Goal: Task Accomplishment & Management: Use online tool/utility

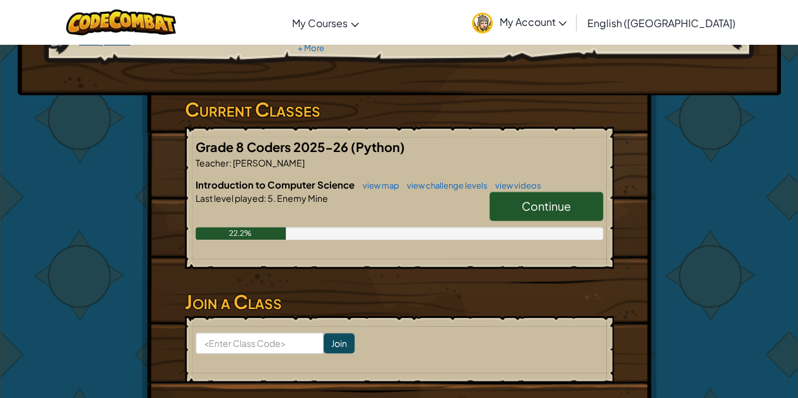
scroll to position [168, 0]
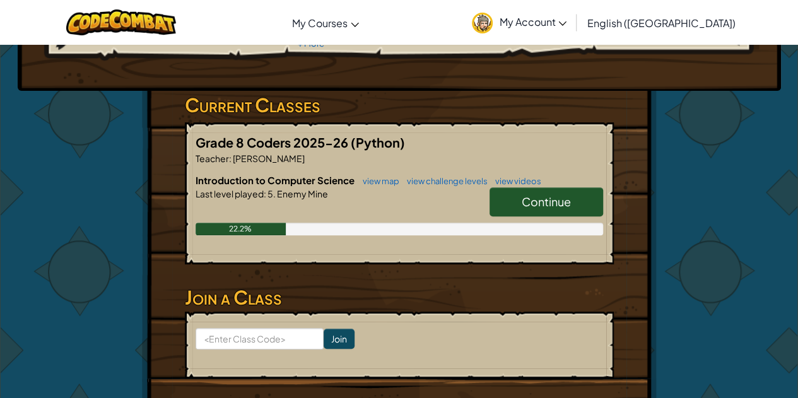
click at [555, 195] on span "Continue" at bounding box center [545, 201] width 49 height 15
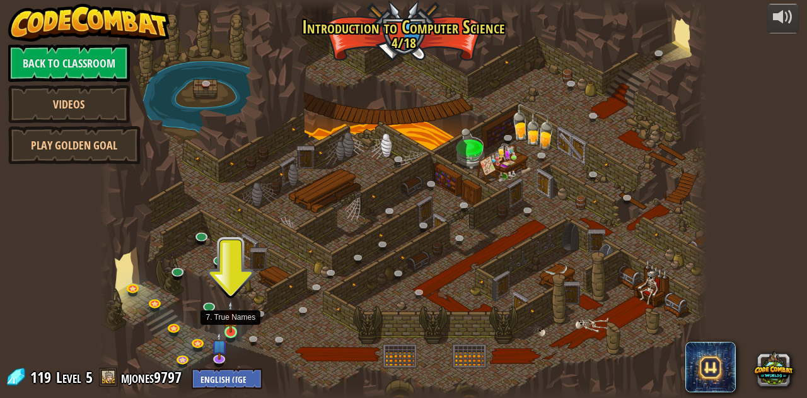
click at [229, 327] on img at bounding box center [231, 316] width 15 height 33
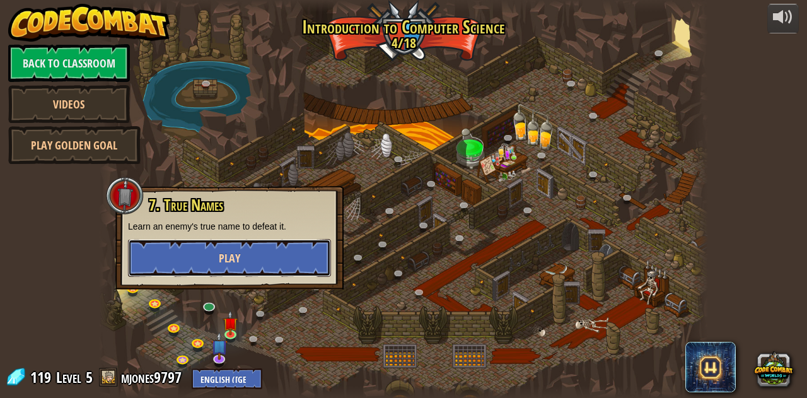
click at [228, 269] on button "Play" at bounding box center [229, 258] width 203 height 38
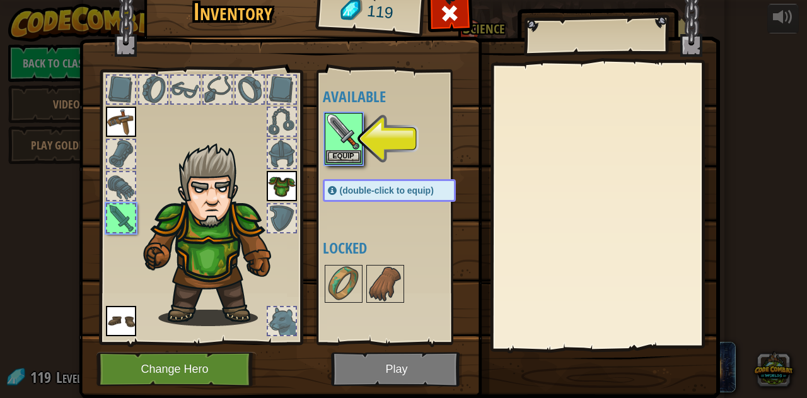
click at [420, 362] on img at bounding box center [399, 170] width 641 height 458
click at [352, 154] on button "Equip" at bounding box center [343, 155] width 35 height 13
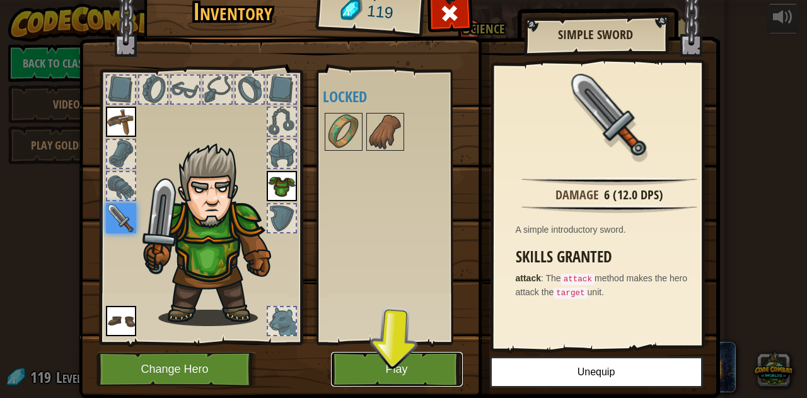
click at [397, 362] on button "Play" at bounding box center [397, 369] width 132 height 35
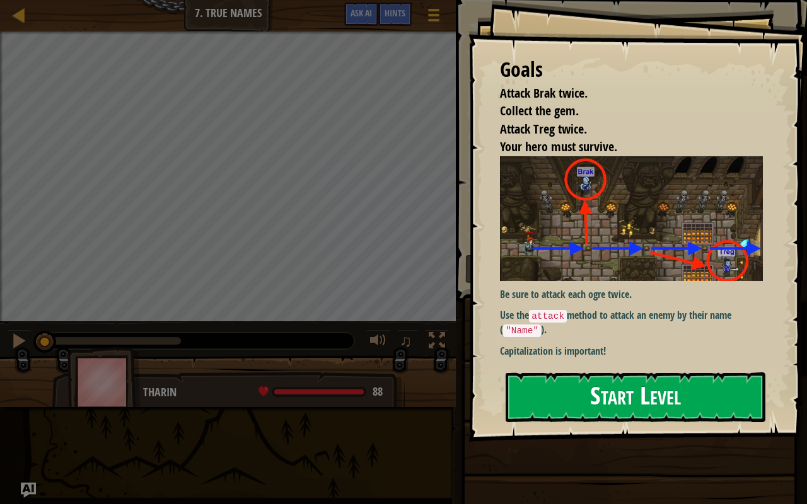
click at [570, 397] on button "Start Level" at bounding box center [636, 398] width 260 height 50
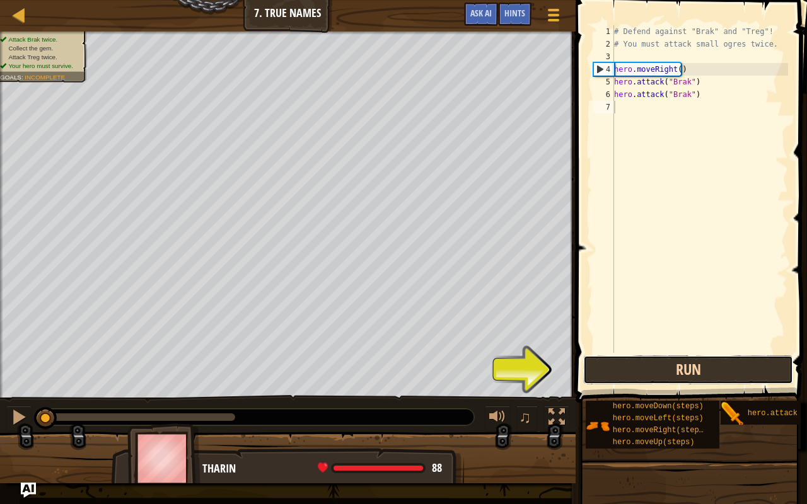
click at [645, 359] on button "Run" at bounding box center [688, 370] width 210 height 29
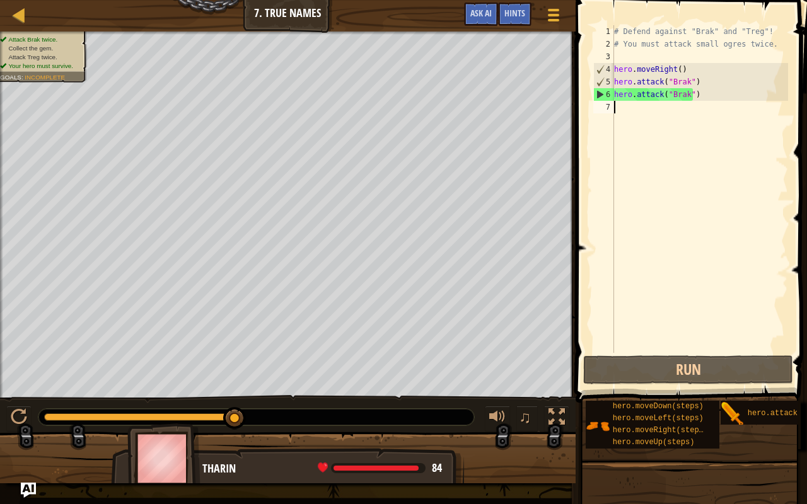
scroll to position [6, 0]
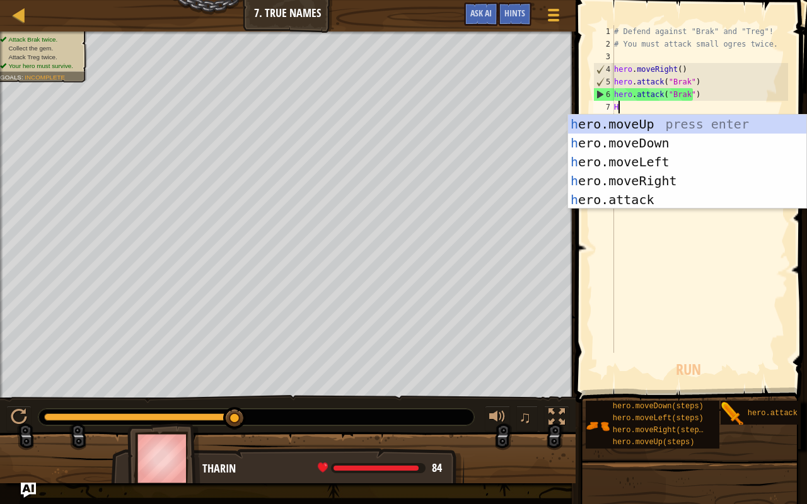
type textarea "HE"
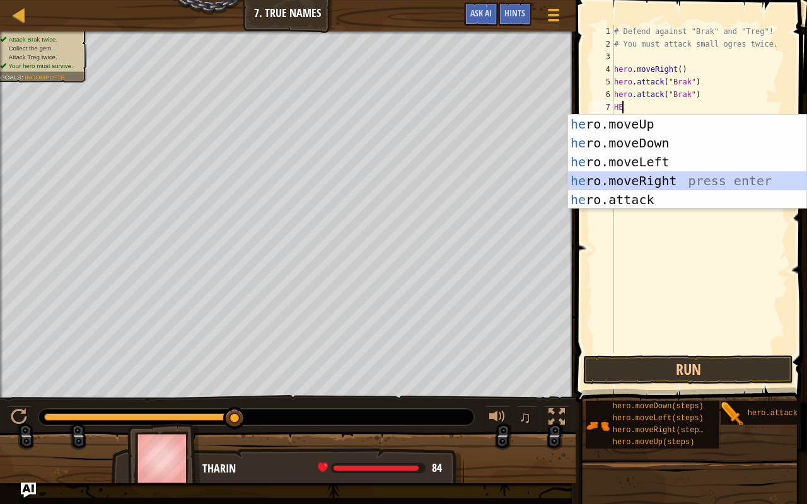
click at [637, 178] on div "he ro.moveUp press enter he ro.moveDown press enter he ro.moveLeft press enter …" at bounding box center [687, 181] width 239 height 132
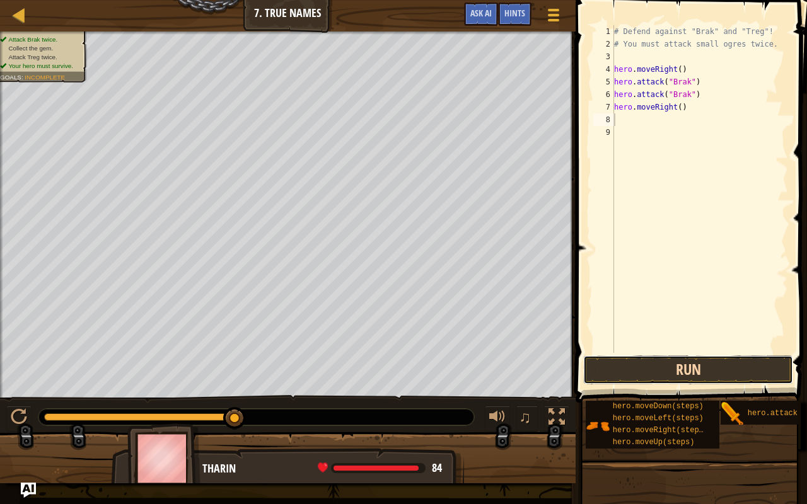
click at [673, 367] on button "Run" at bounding box center [688, 370] width 210 height 29
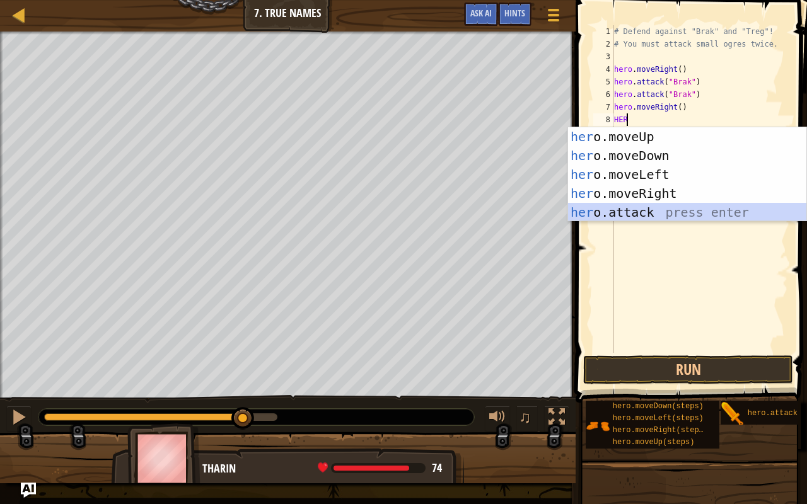
click at [607, 215] on div "her o.moveUp press enter her o.moveDown press enter her o.moveLeft press enter …" at bounding box center [687, 193] width 239 height 132
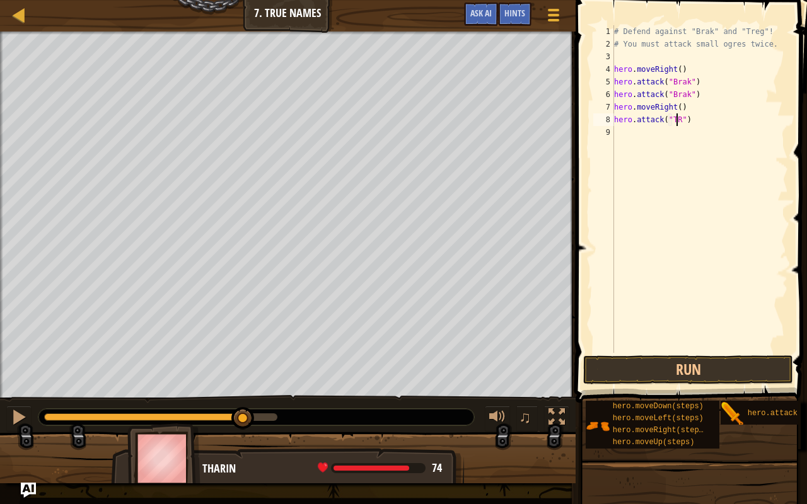
scroll to position [6, 5]
type textarea "hero.attack("TREG")"
click at [630, 138] on div "# Defend against "Brak" and "Treg"! # You must attack small ogres twice. hero .…" at bounding box center [700, 201] width 177 height 353
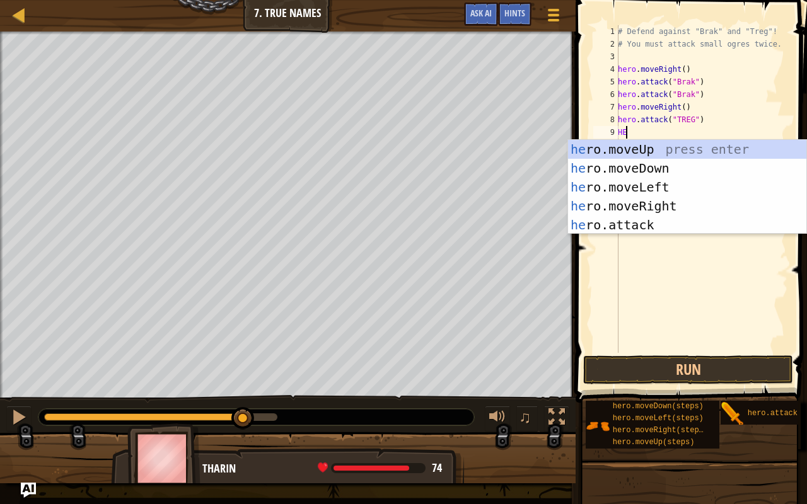
type textarea "HER"
click at [639, 197] on div "her o.moveUp press enter her o.moveDown press enter her o.moveLeft press enter …" at bounding box center [687, 206] width 239 height 132
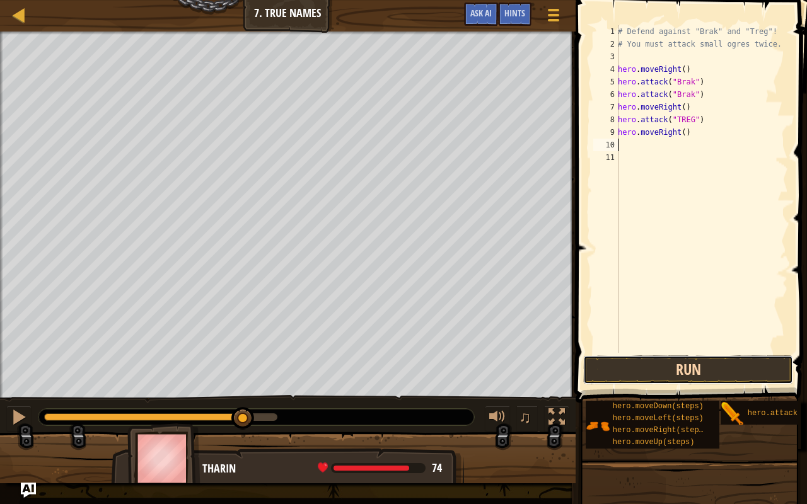
click at [634, 374] on button "Run" at bounding box center [688, 370] width 210 height 29
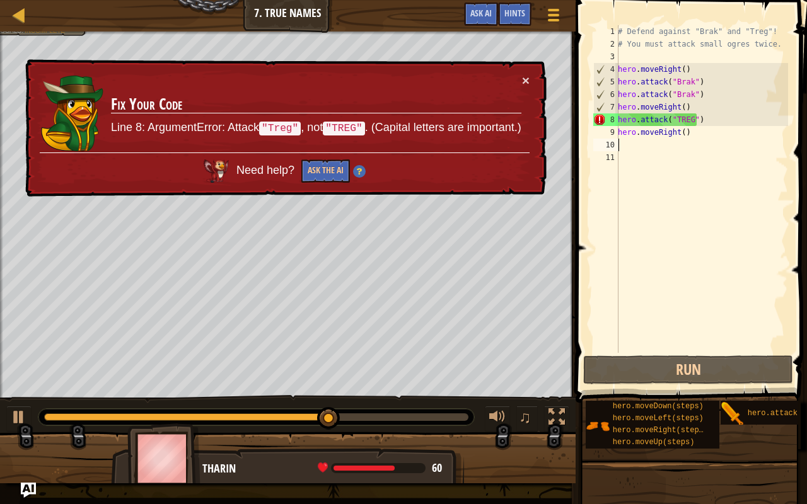
click at [687, 117] on div "# Defend against "Brak" and "Treg"! # You must attack small ogres twice. hero .…" at bounding box center [701, 201] width 173 height 353
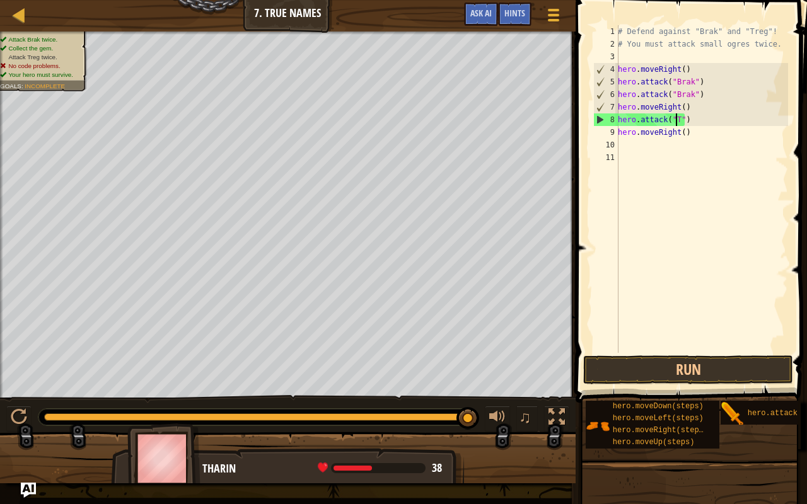
scroll to position [6, 5]
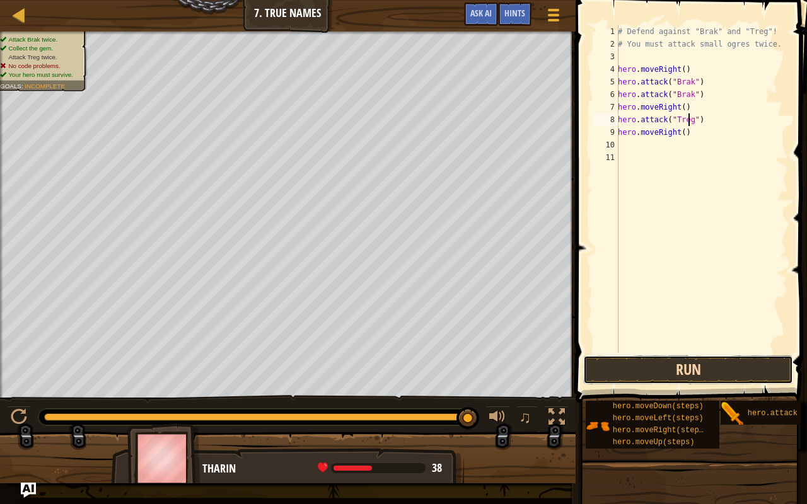
click at [688, 366] on button "Run" at bounding box center [688, 370] width 210 height 29
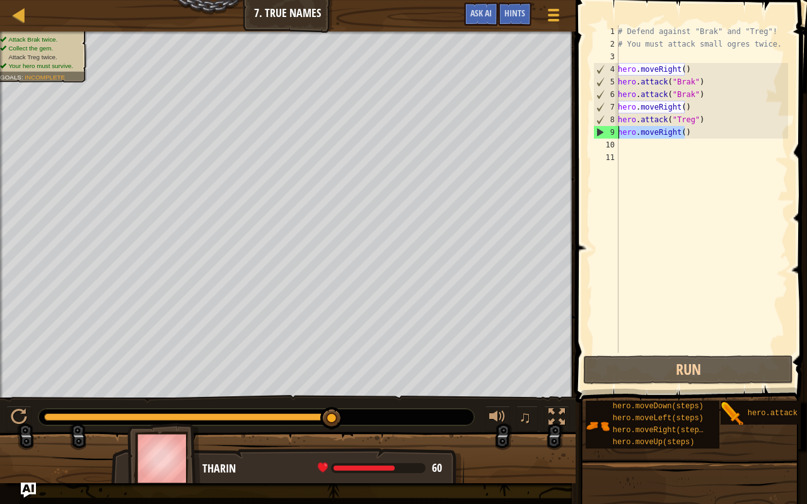
drag, startPoint x: 688, startPoint y: 132, endPoint x: 605, endPoint y: 130, distance: 83.2
click at [605, 130] on div "hero.attack("Treg") 1 2 3 4 5 6 7 8 9 10 11 # Defend against "Brak" and "Treg"!…" at bounding box center [689, 189] width 197 height 328
type textarea "hero.moveRight()"
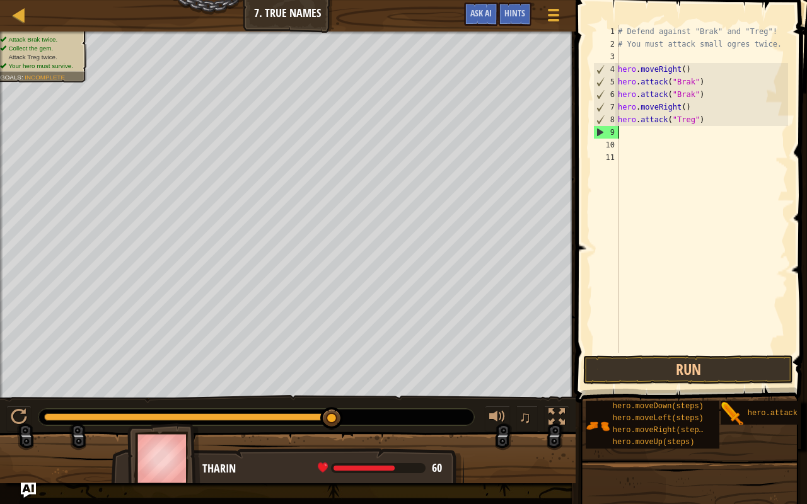
scroll to position [6, 0]
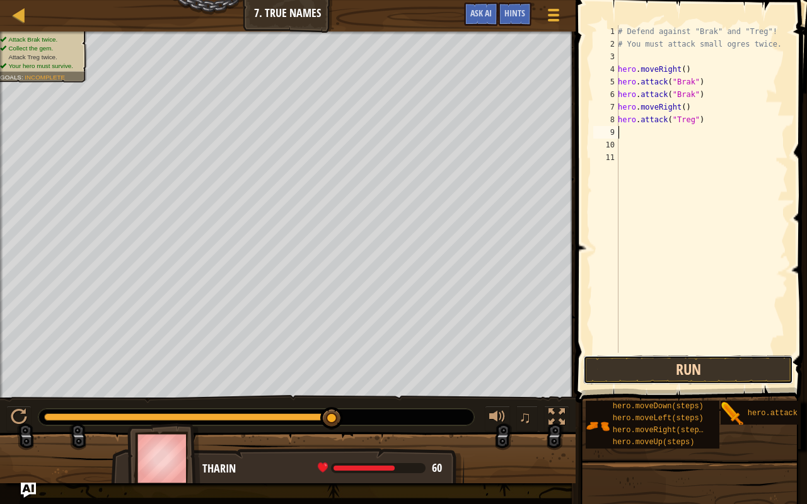
click at [672, 364] on button "Run" at bounding box center [688, 370] width 210 height 29
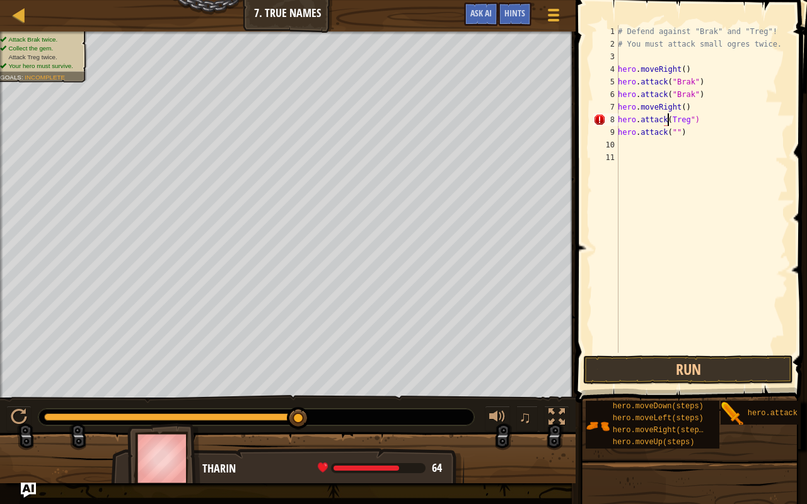
scroll to position [6, 4]
click at [672, 131] on div "# Defend against "Brak" and "Treg"! # You must attack small ogres twice. hero .…" at bounding box center [701, 201] width 173 height 353
type textarea "hero.attack("Treg")"
click at [668, 377] on button "Run" at bounding box center [688, 370] width 210 height 29
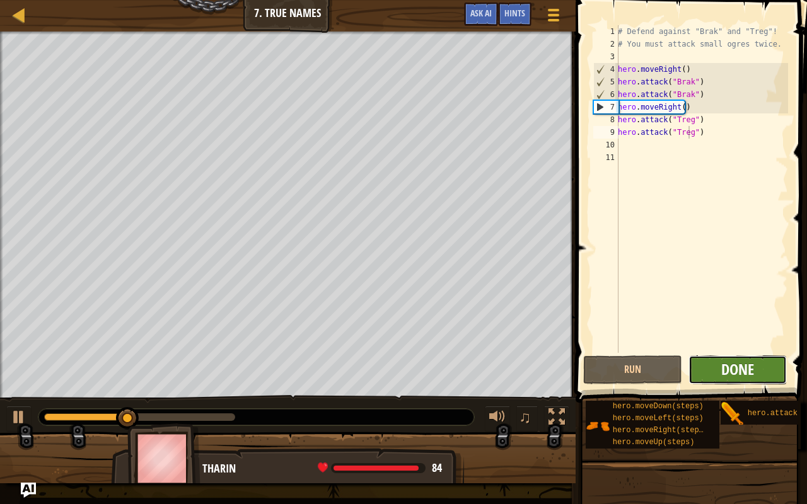
click at [737, 361] on span "Done" at bounding box center [737, 369] width 33 height 20
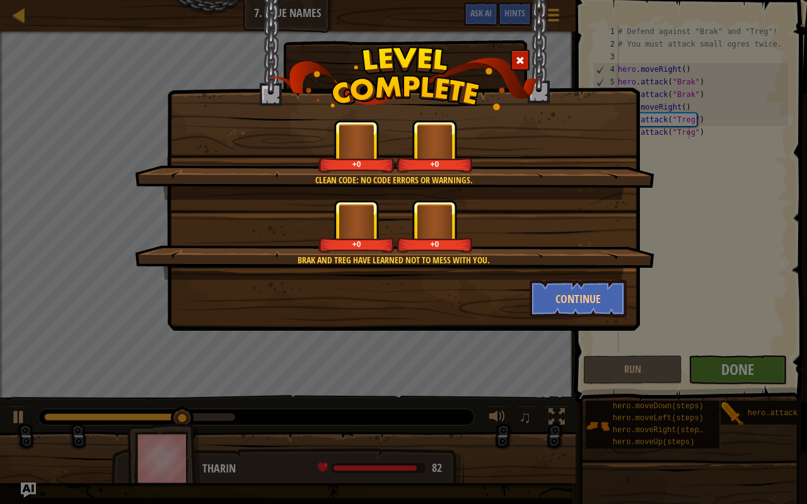
click at [737, 361] on div "Clean code: no code errors or warnings. +0 +0 [PERSON_NAME] and [PERSON_NAME] h…" at bounding box center [403, 252] width 807 height 504
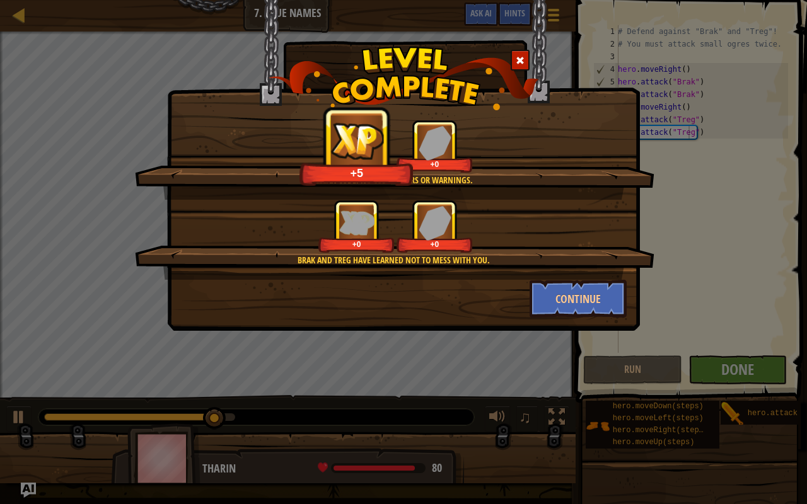
click at [733, 361] on div "Clean code: no code errors or warnings. +5 +0 Brak and [PERSON_NAME] have learn…" at bounding box center [403, 252] width 807 height 504
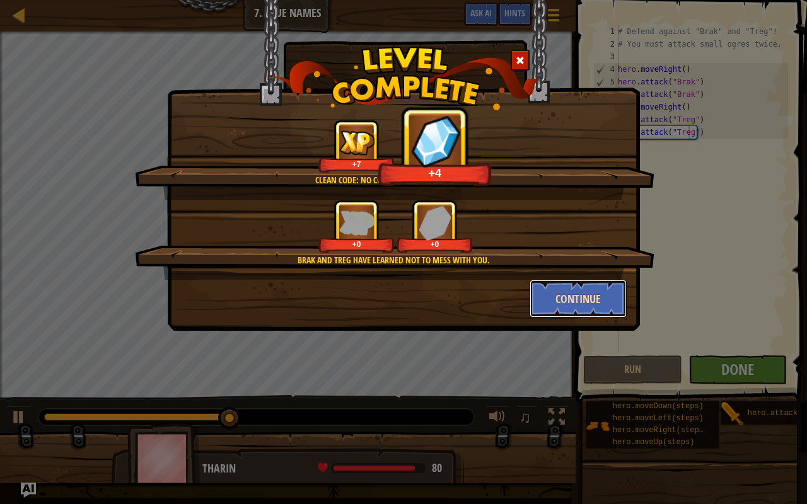
click at [589, 301] on button "Continue" at bounding box center [579, 299] width 98 height 38
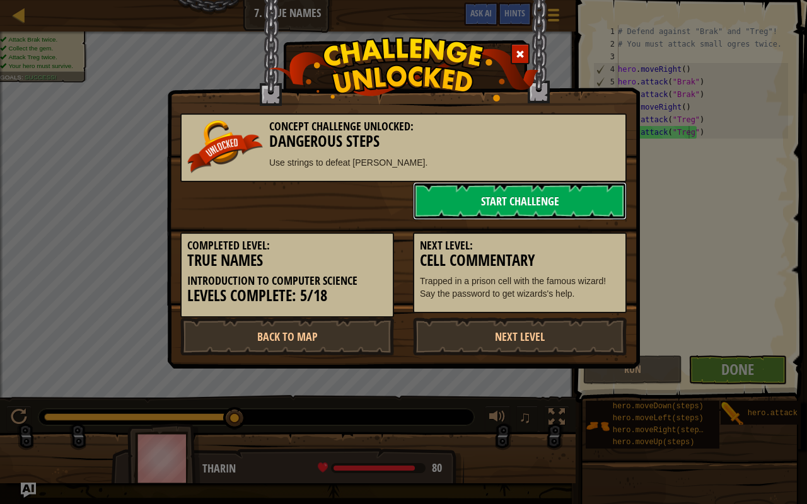
click at [560, 206] on link "Start Challenge" at bounding box center [520, 201] width 214 height 38
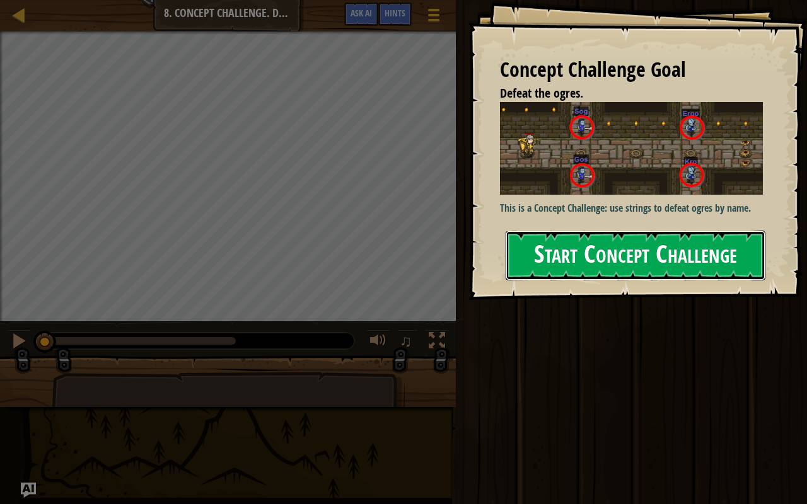
click at [607, 246] on button "Start Concept Challenge" at bounding box center [636, 256] width 260 height 50
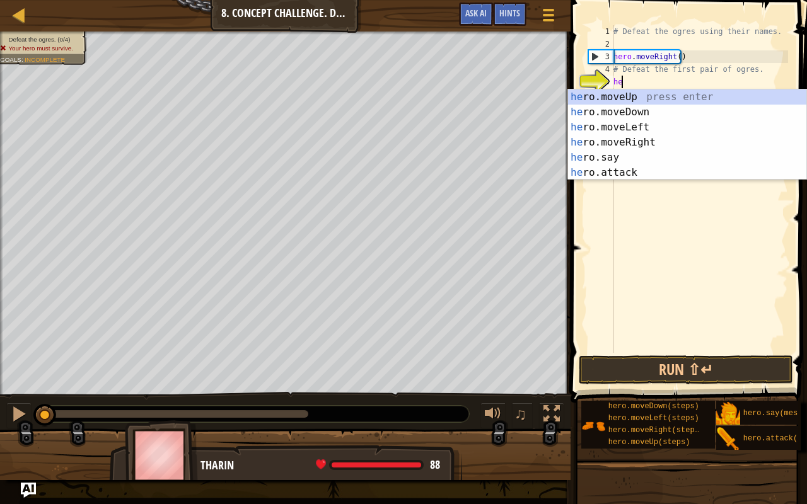
type textarea "her"
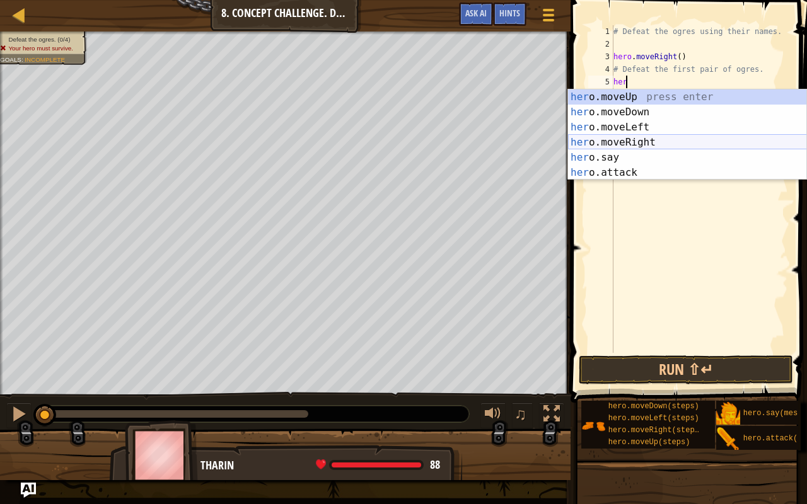
click at [629, 145] on div "her o.moveUp press enter her o.moveDown press enter her o.moveLeft press enter …" at bounding box center [687, 150] width 239 height 121
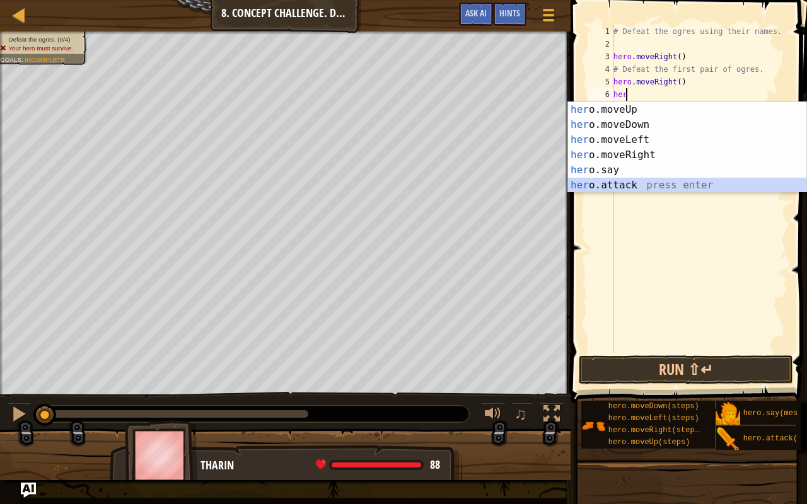
click at [615, 183] on div "her o.moveUp press enter her o.moveDown press enter her o.moveLeft press enter …" at bounding box center [687, 162] width 239 height 121
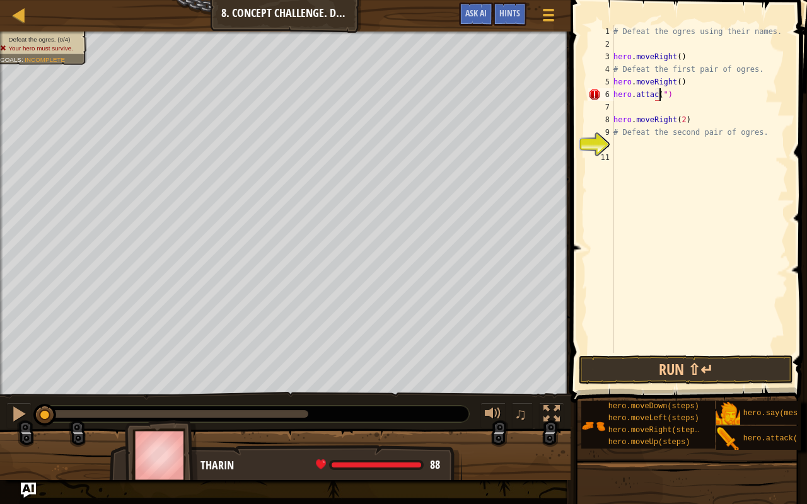
scroll to position [6, 4]
click at [654, 96] on div "# Defeat the ogres using their names. hero . moveRight ( ) # Defeat the first p…" at bounding box center [699, 201] width 177 height 353
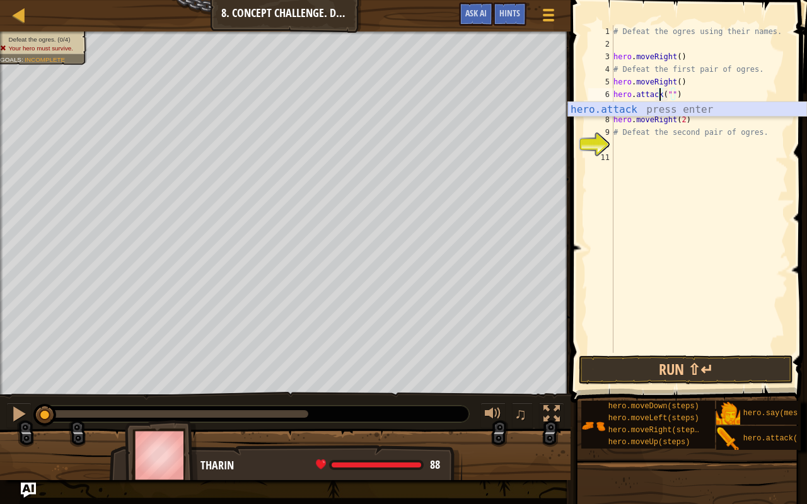
click at [657, 110] on div "hero.attack press enter" at bounding box center [687, 124] width 239 height 45
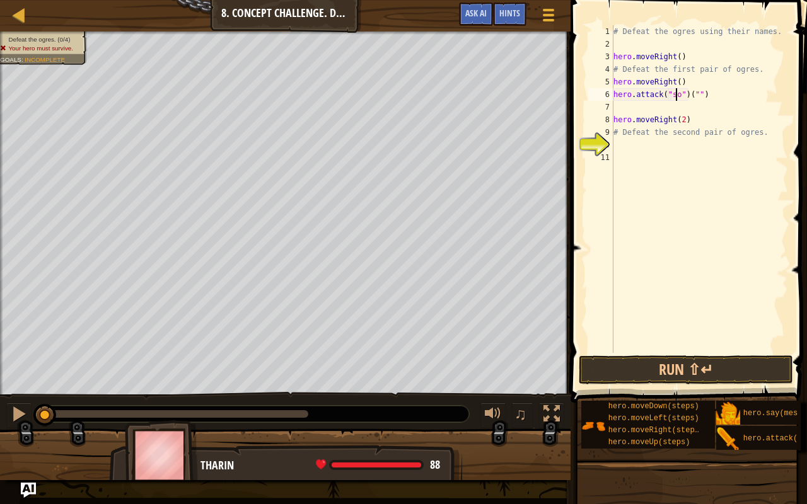
scroll to position [6, 5]
click at [701, 92] on div "# Defeat the ogres using their names. hero . moveRight ( ) # Defeat the first p…" at bounding box center [699, 201] width 177 height 353
click at [697, 90] on div "# Defeat the ogres using their names. hero . moveRight ( ) # Defeat the first p…" at bounding box center [699, 201] width 177 height 353
click at [687, 364] on button "Run ⇧↵" at bounding box center [686, 370] width 214 height 29
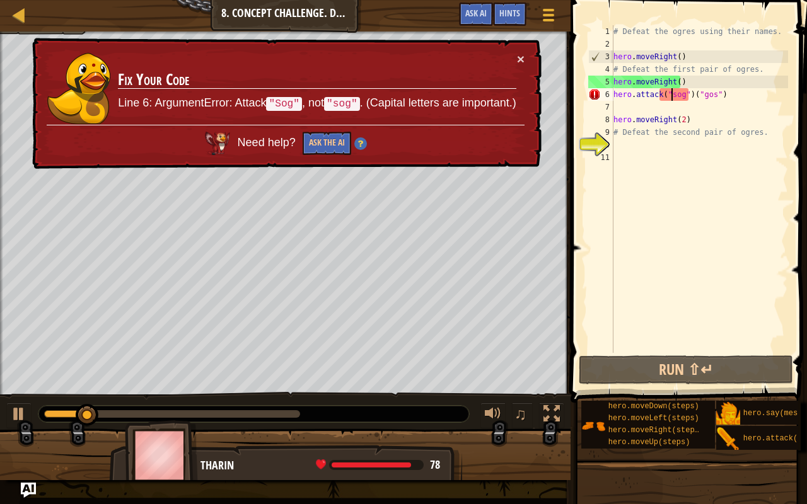
click at [670, 96] on div "# Defeat the ogres using their names. hero . moveRight ( ) # Defeat the first p…" at bounding box center [699, 201] width 177 height 353
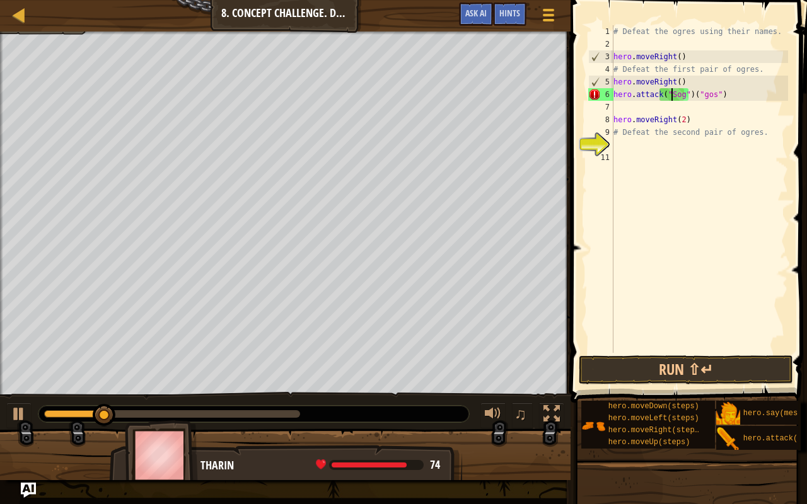
scroll to position [6, 5]
click at [699, 97] on div "# Defeat the ogres using their names. hero . moveRight ( ) # Defeat the first p…" at bounding box center [699, 201] width 177 height 353
click at [699, 94] on div "# Defeat the ogres using their names. hero . moveRight ( ) # Defeat the first p…" at bounding box center [699, 201] width 177 height 353
click at [700, 96] on div "# Defeat the ogres using their names. hero . moveRight ( ) # Defeat the first p…" at bounding box center [699, 201] width 177 height 353
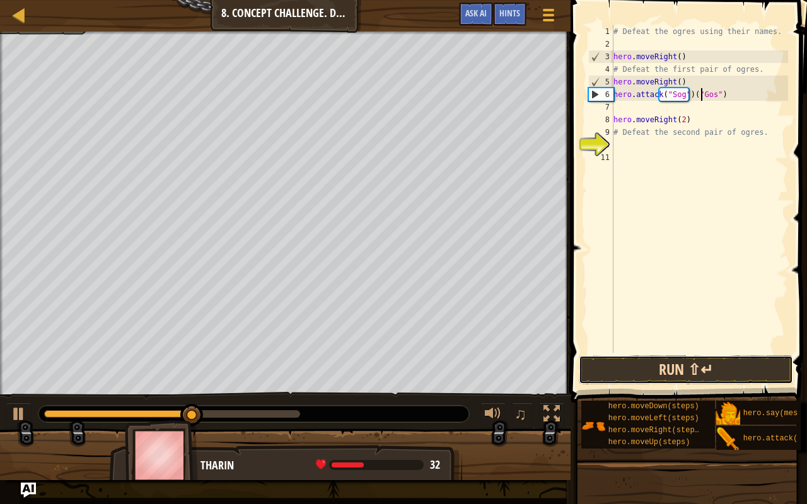
click at [683, 363] on button "Run ⇧↵" at bounding box center [686, 370] width 214 height 29
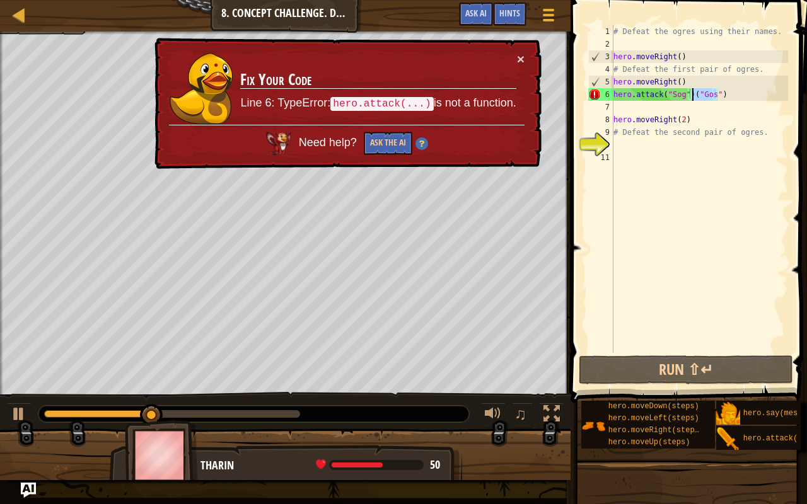
drag, startPoint x: 725, startPoint y: 95, endPoint x: 691, endPoint y: 92, distance: 34.1
click at [691, 92] on div "# Defeat the ogres using their names. hero . moveRight ( ) # Defeat the first p…" at bounding box center [699, 201] width 177 height 353
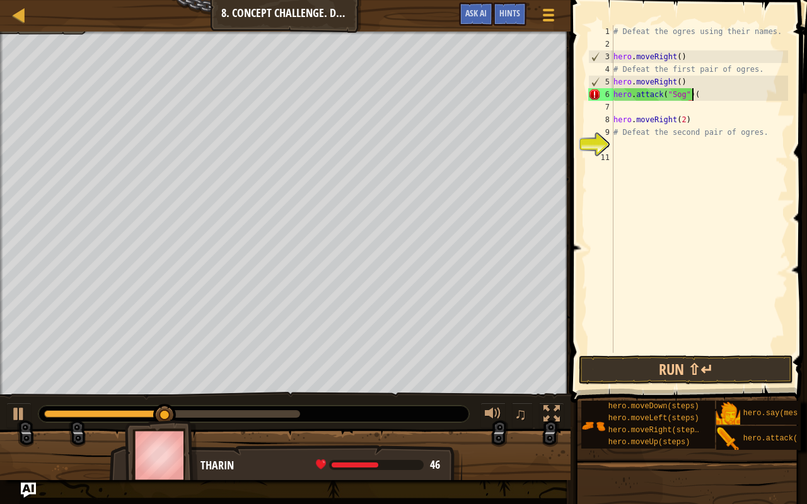
type textarea "hero.attack("Sog")"
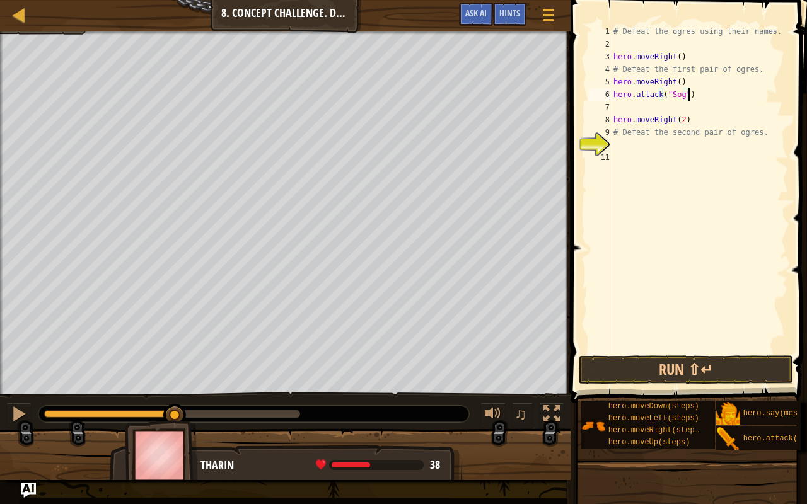
click at [634, 110] on div "# Defeat the ogres using their names. hero . moveRight ( ) # Defeat the first p…" at bounding box center [699, 201] width 177 height 353
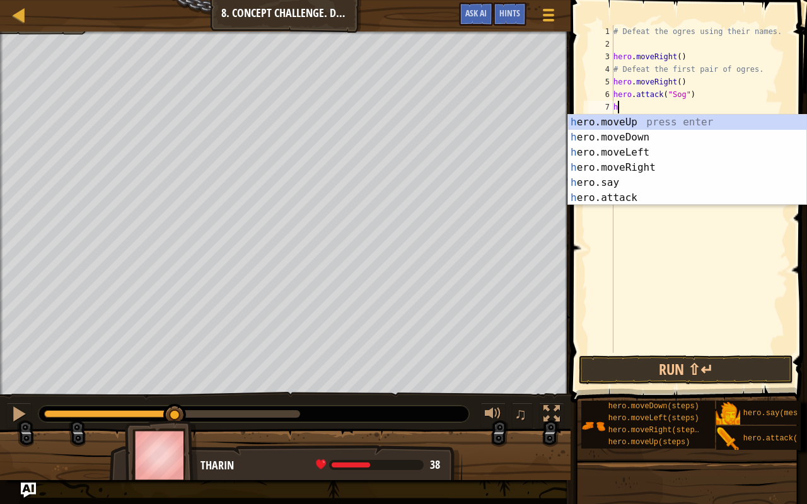
type textarea "he"
click at [634, 207] on div "# Defeat the ogres using their names. hero . moveRight ( ) # Defeat the first p…" at bounding box center [699, 201] width 177 height 353
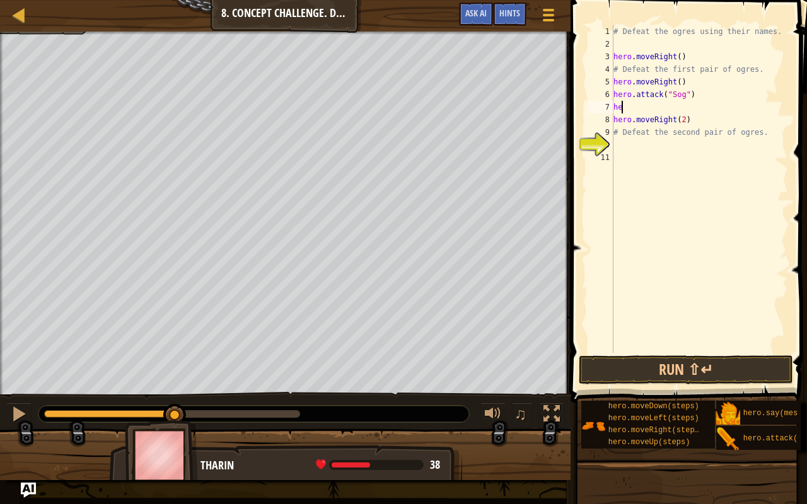
click at [637, 110] on div "# Defeat the ogres using their names. hero . moveRight ( ) # Defeat the first p…" at bounding box center [699, 201] width 177 height 353
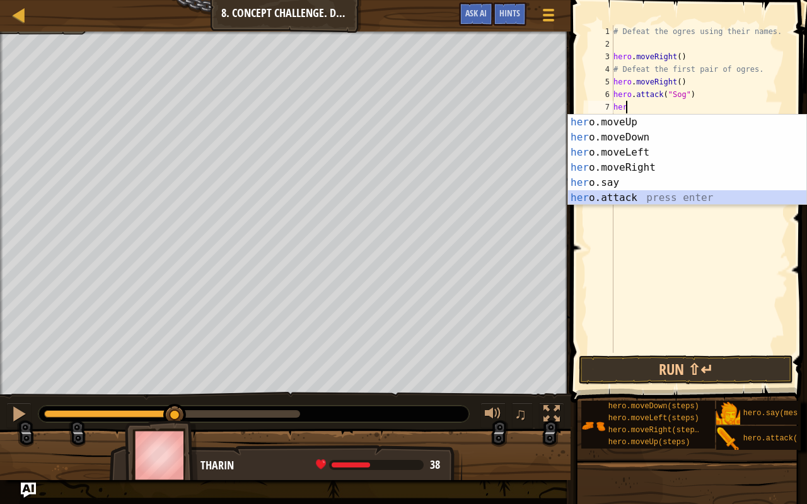
click at [638, 197] on div "her o.moveUp press enter her o.moveDown press enter her o.moveLeft press enter …" at bounding box center [687, 175] width 239 height 121
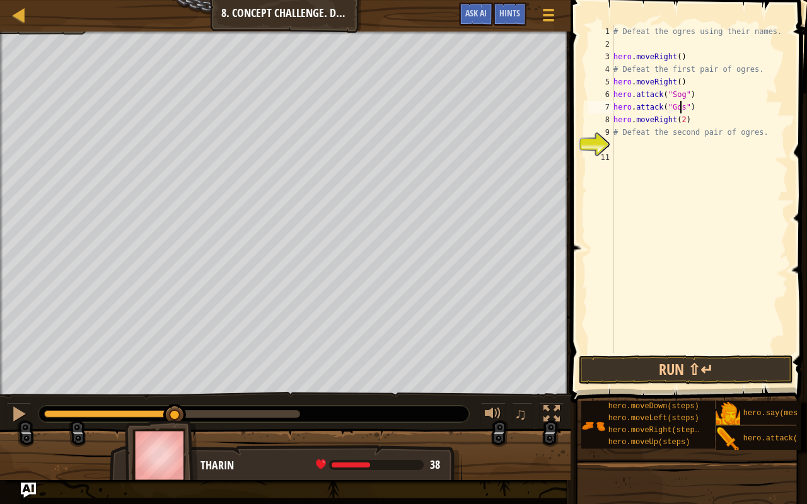
scroll to position [6, 5]
type textarea "hero.attack("Gos")"
click at [673, 368] on button "Run ⇧↵" at bounding box center [686, 370] width 214 height 29
